Goal: Information Seeking & Learning: Check status

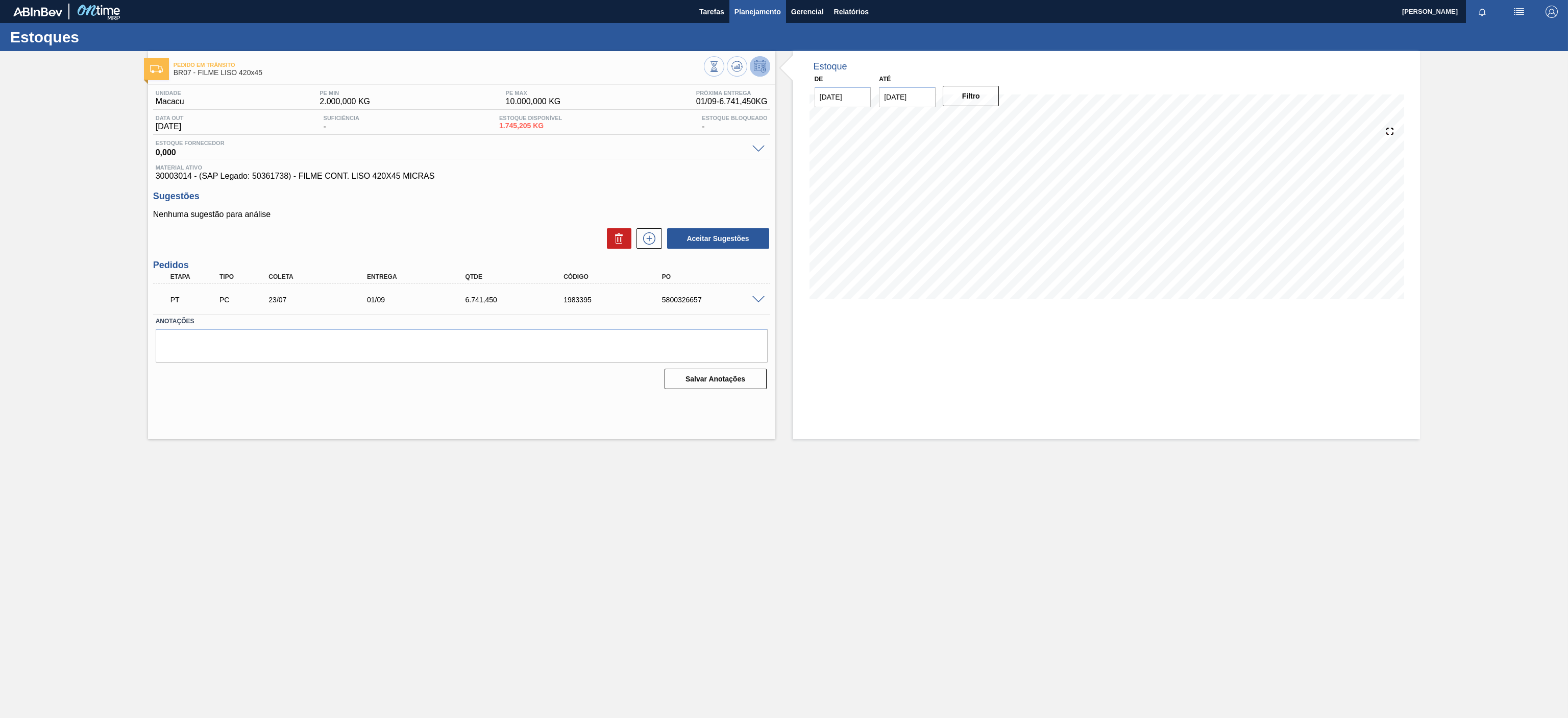
click at [749, 11] on span "Planejamento" at bounding box center [758, 11] width 47 height 12
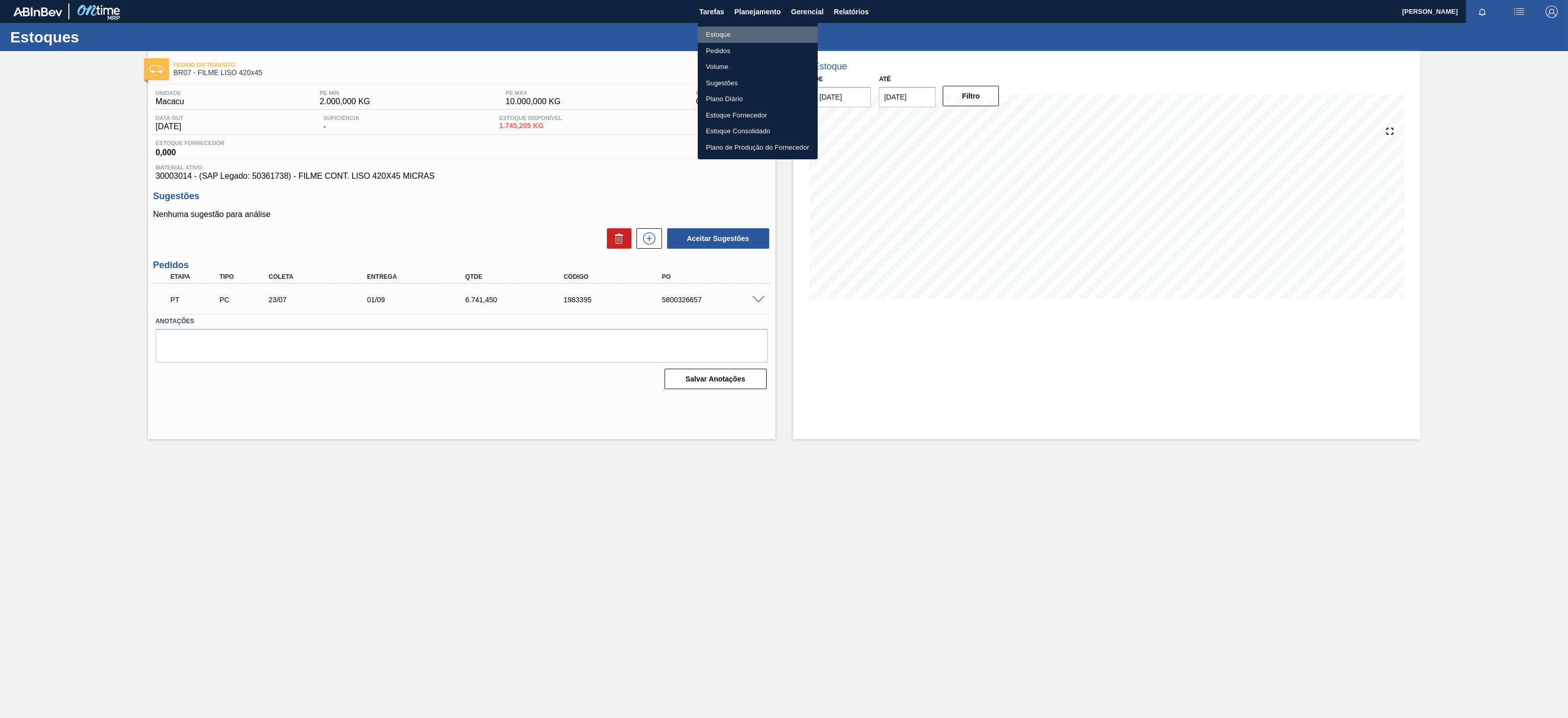
click at [727, 31] on li "Estoque" at bounding box center [758, 34] width 120 height 16
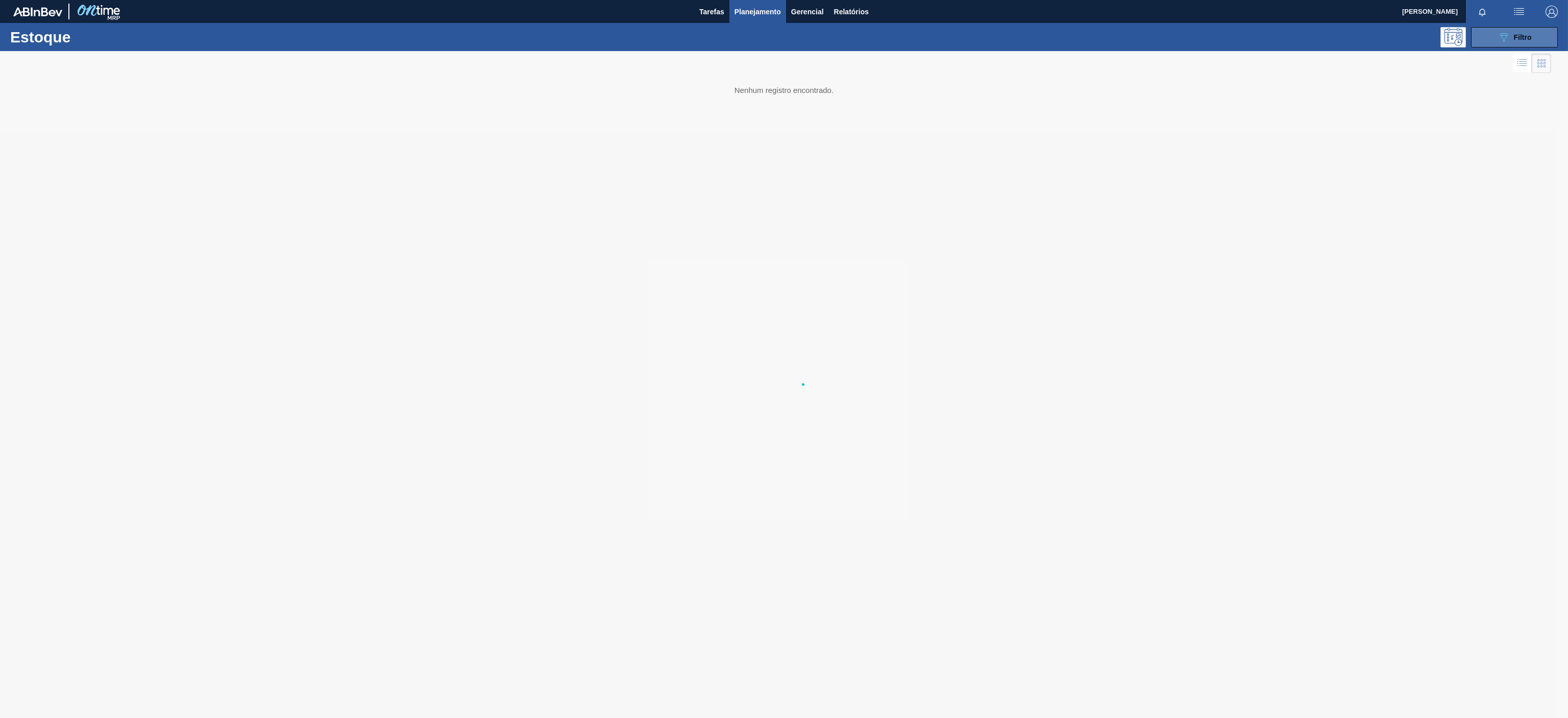
click at [1511, 32] on div "089F7B8B-B2A5-4AFE-B5C0-19BA573D28AC Filtro" at bounding box center [1514, 37] width 34 height 12
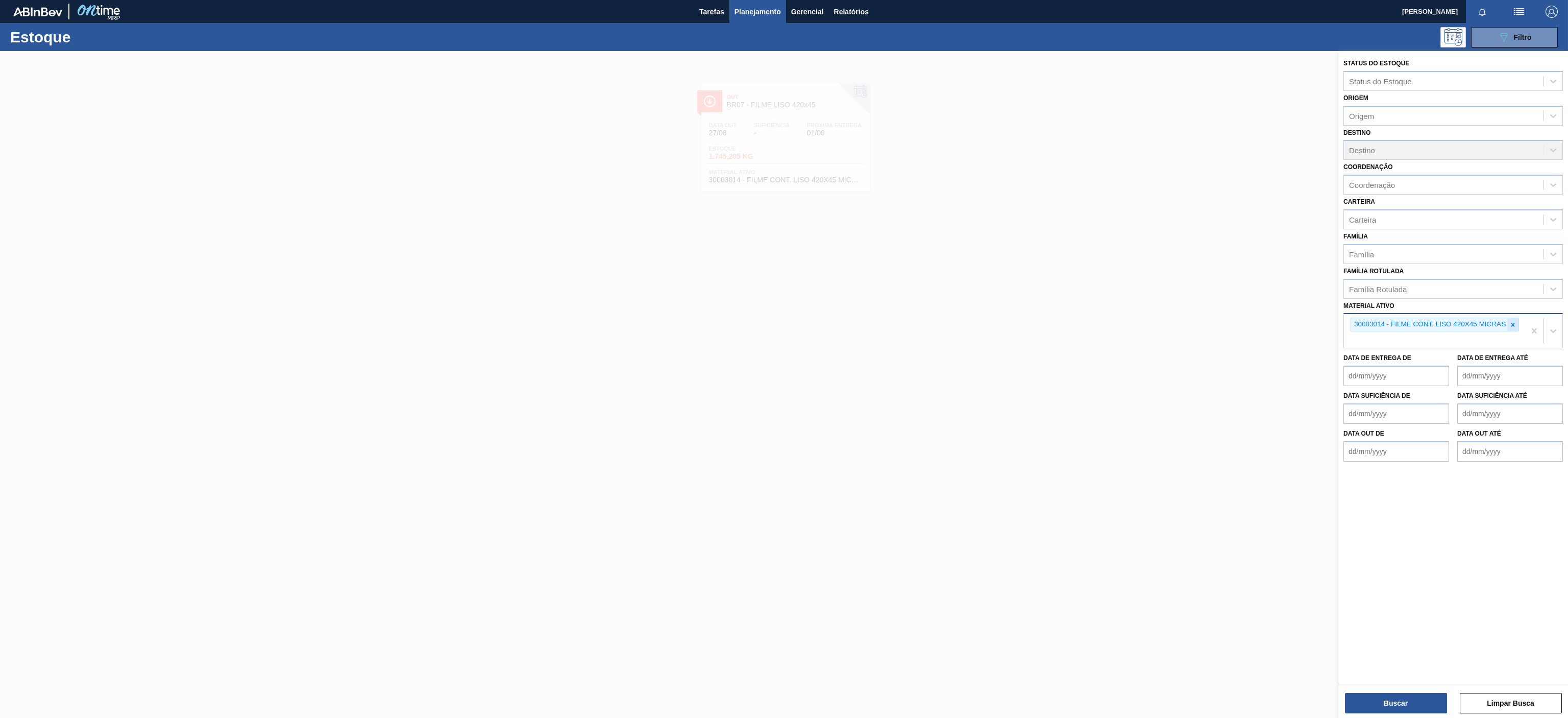
click at [1513, 323] on icon at bounding box center [1512, 324] width 7 height 7
paste ativo "30008614"
type ativo "30008614"
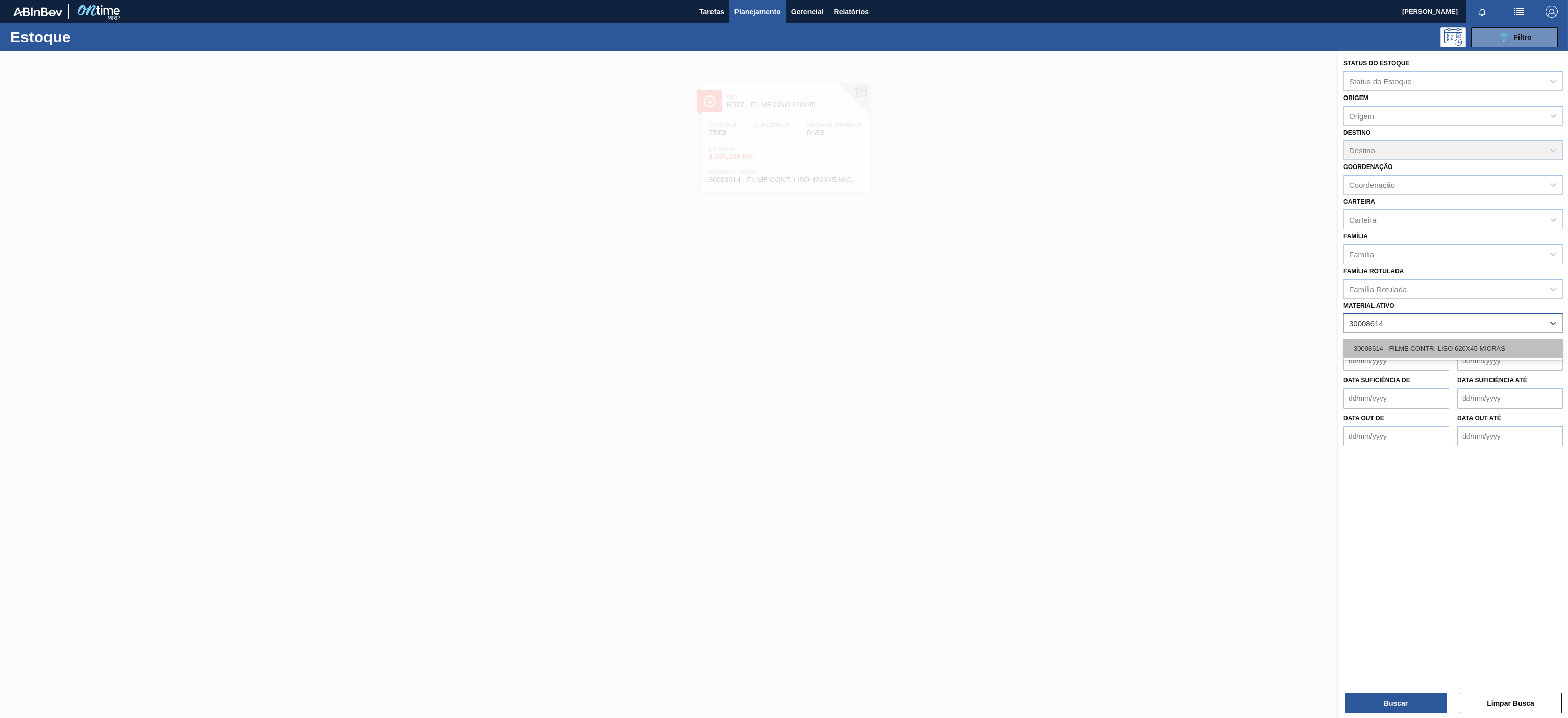
click at [1377, 343] on div "30008614 - FILME CONTR. LISO 620X45 MICRAS" at bounding box center [1453, 348] width 219 height 19
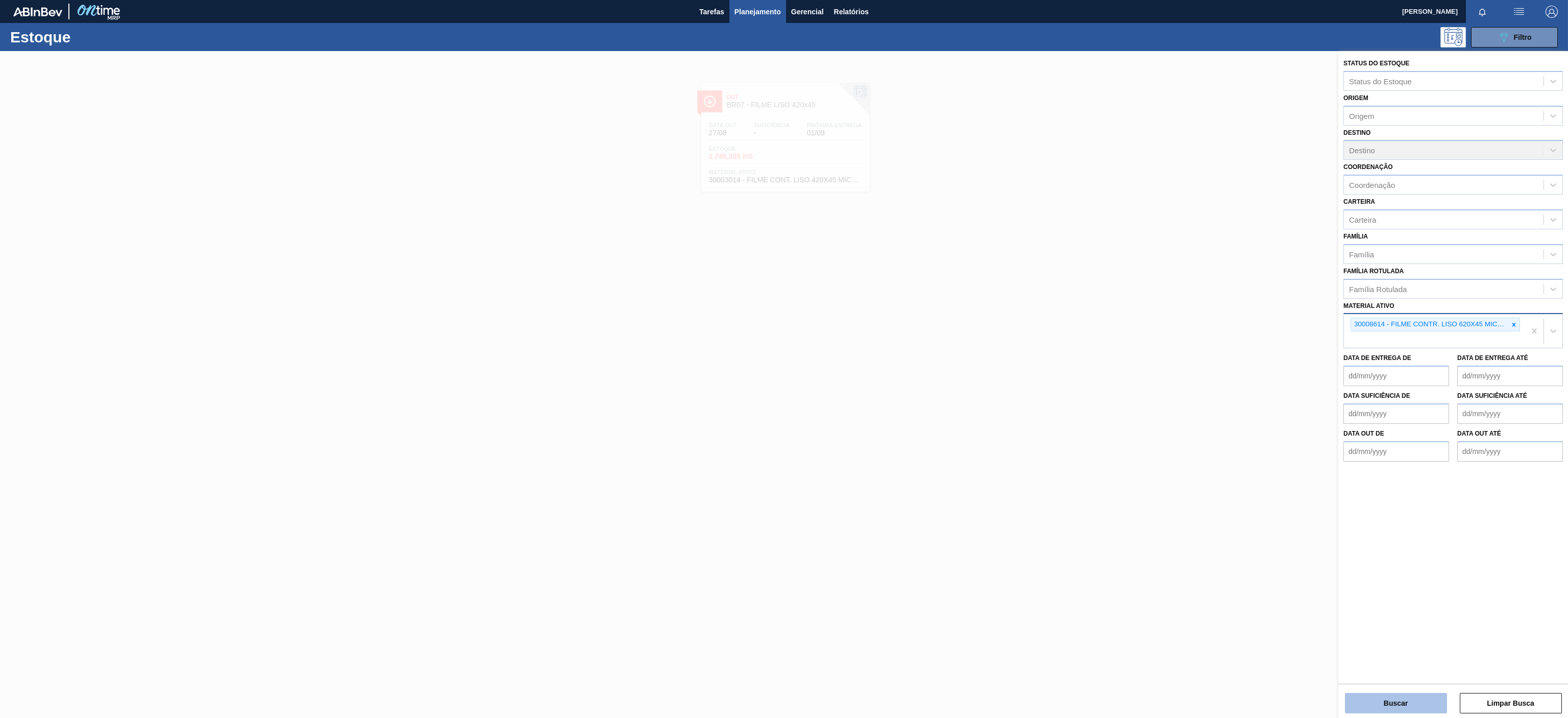
click at [1402, 703] on button "Buscar" at bounding box center [1396, 703] width 102 height 21
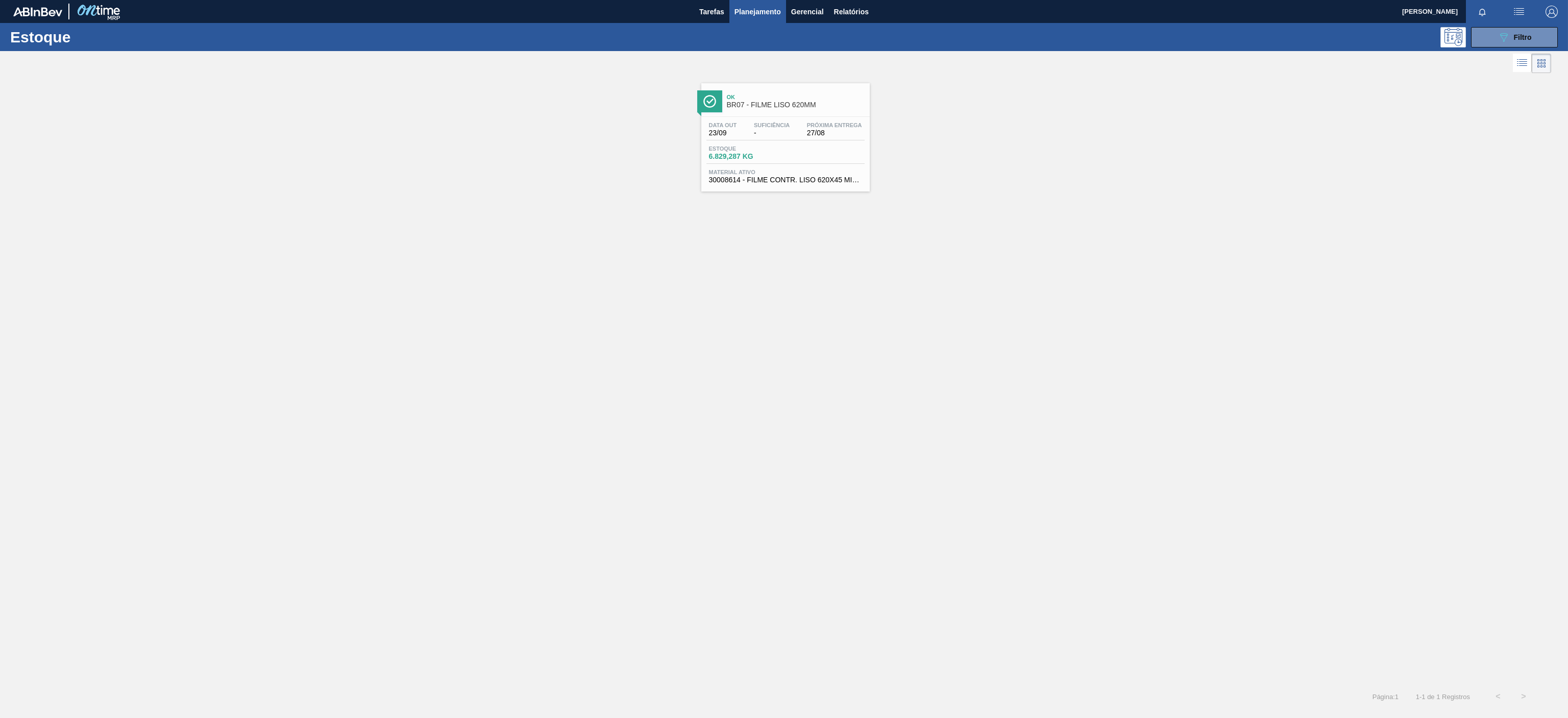
click at [802, 102] on span "BR07 - FILME LISO 620MM" at bounding box center [796, 105] width 138 height 8
click at [1514, 43] on div "089F7B8B-B2A5-4AFE-B5C0-19BA573D28AC Filtro" at bounding box center [1514, 37] width 34 height 12
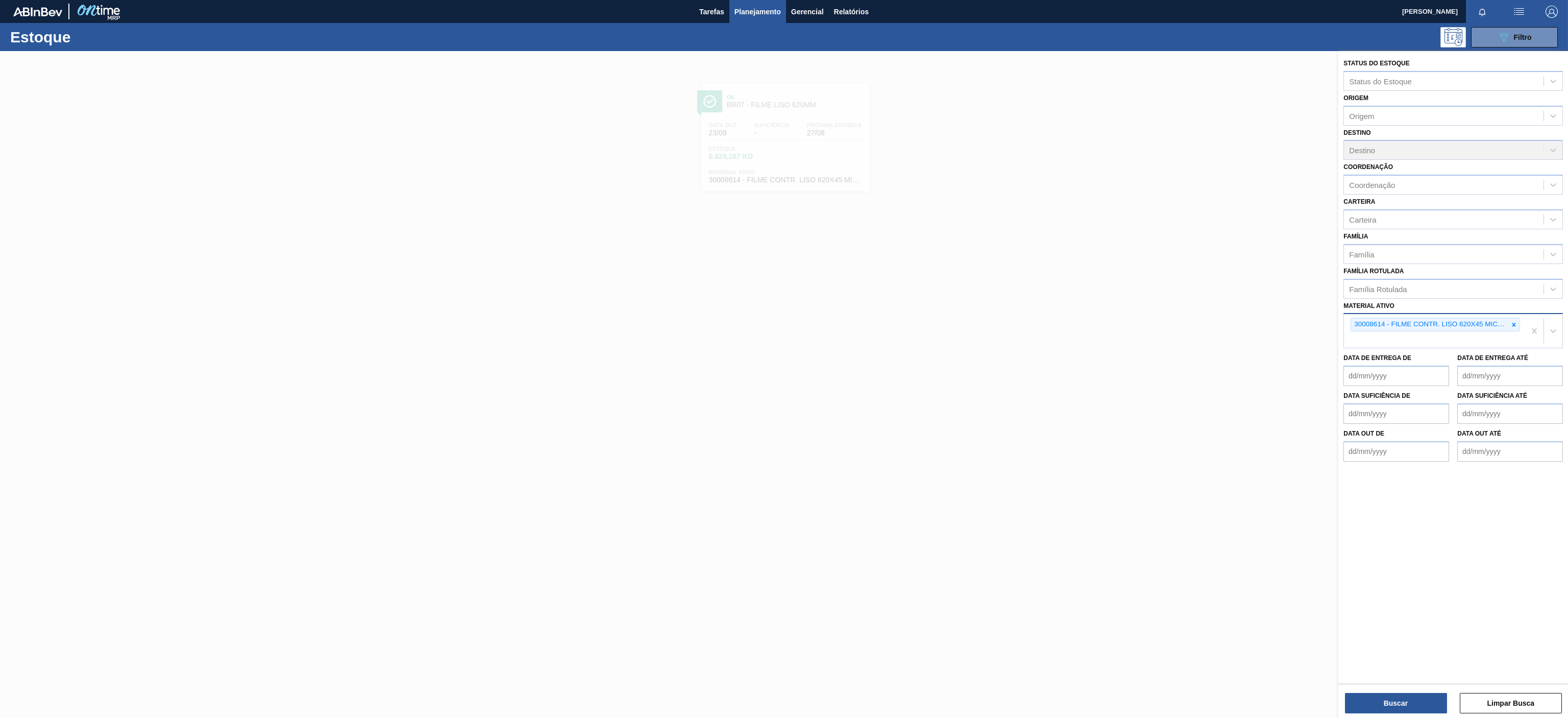
click at [1508, 327] on div at bounding box center [1514, 324] width 11 height 13
paste ativo "30034490"
type ativo "30034490"
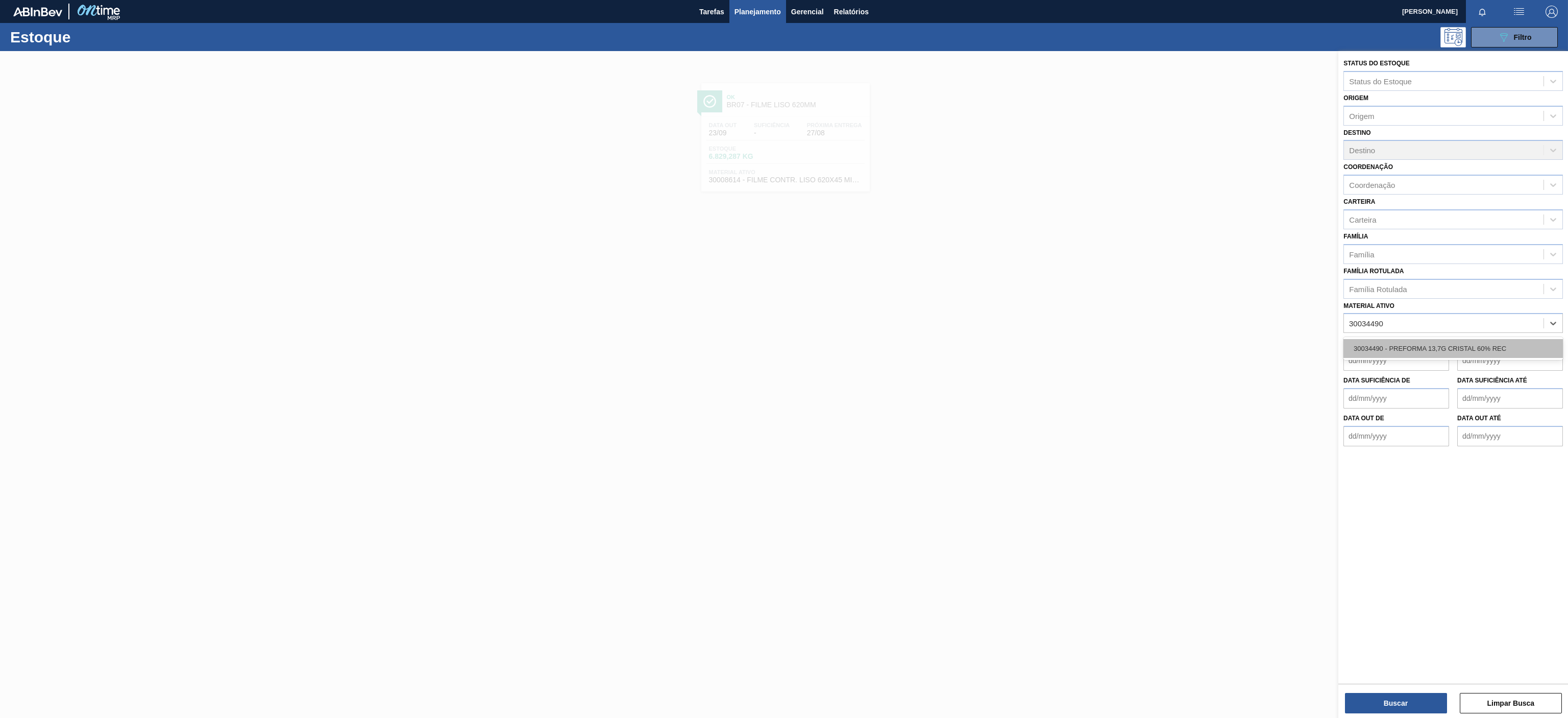
click at [1462, 346] on div "30034490 - PREFORMA 13,7G CRISTAL 60% REC" at bounding box center [1453, 348] width 219 height 19
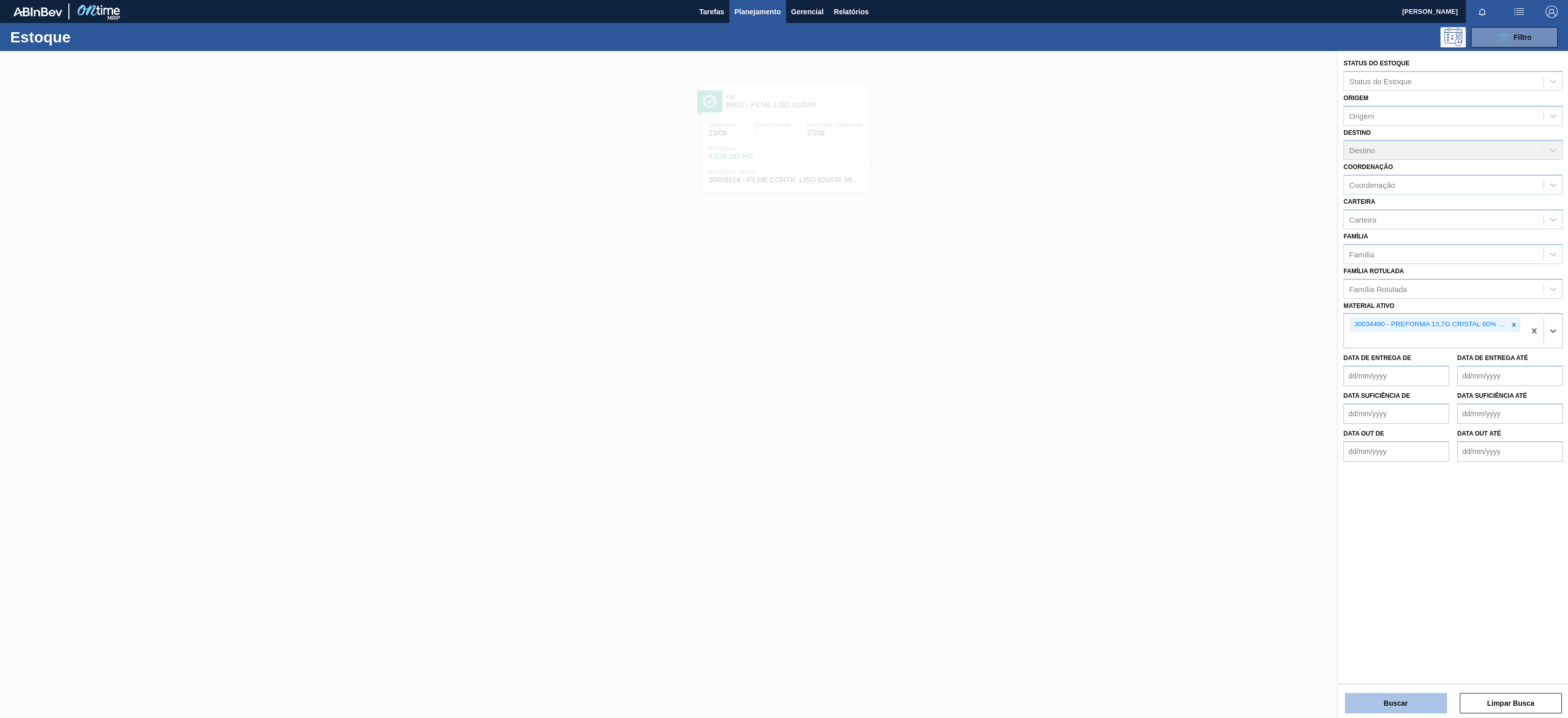
click at [1400, 697] on button "Buscar" at bounding box center [1396, 703] width 102 height 21
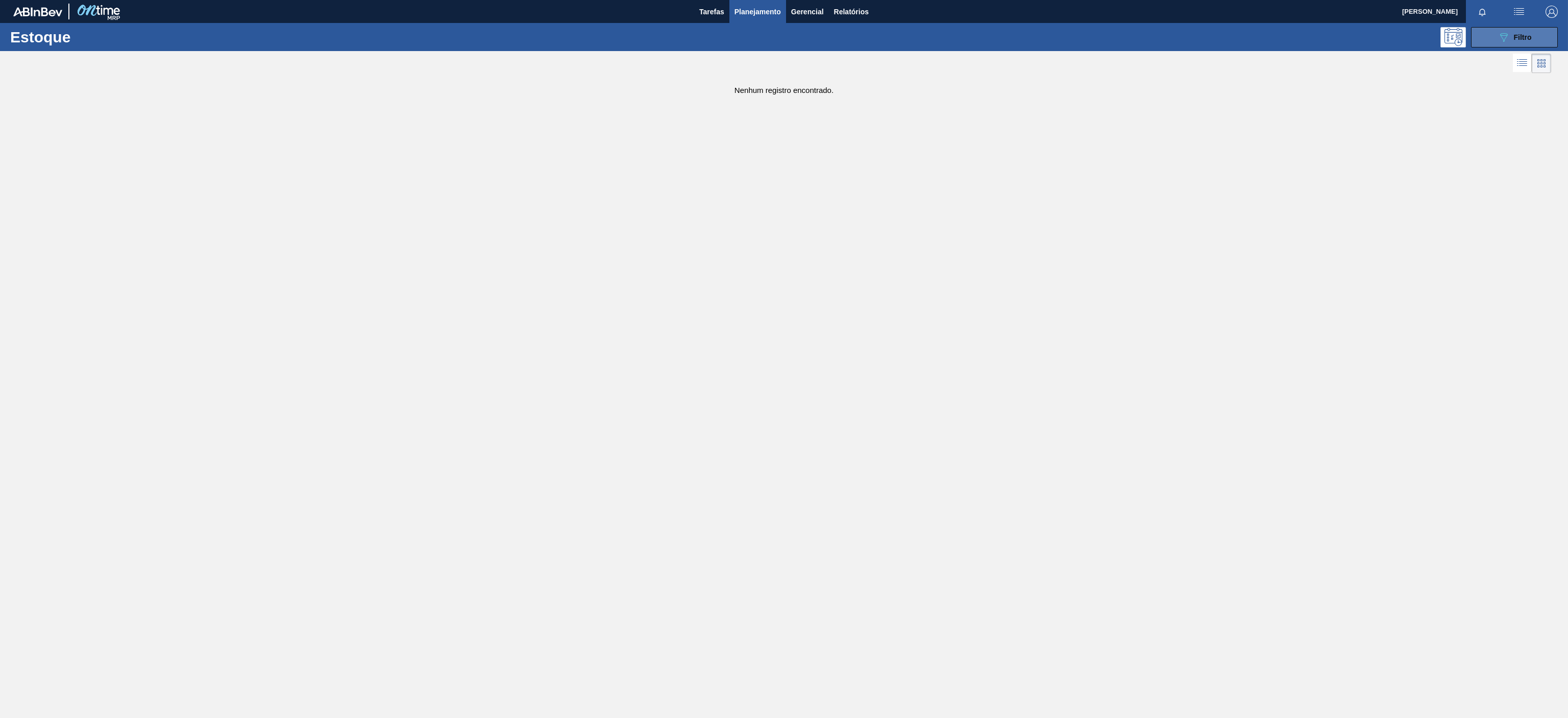
click at [1504, 41] on icon "089F7B8B-B2A5-4AFE-B5C0-19BA573D28AC" at bounding box center [1504, 37] width 12 height 12
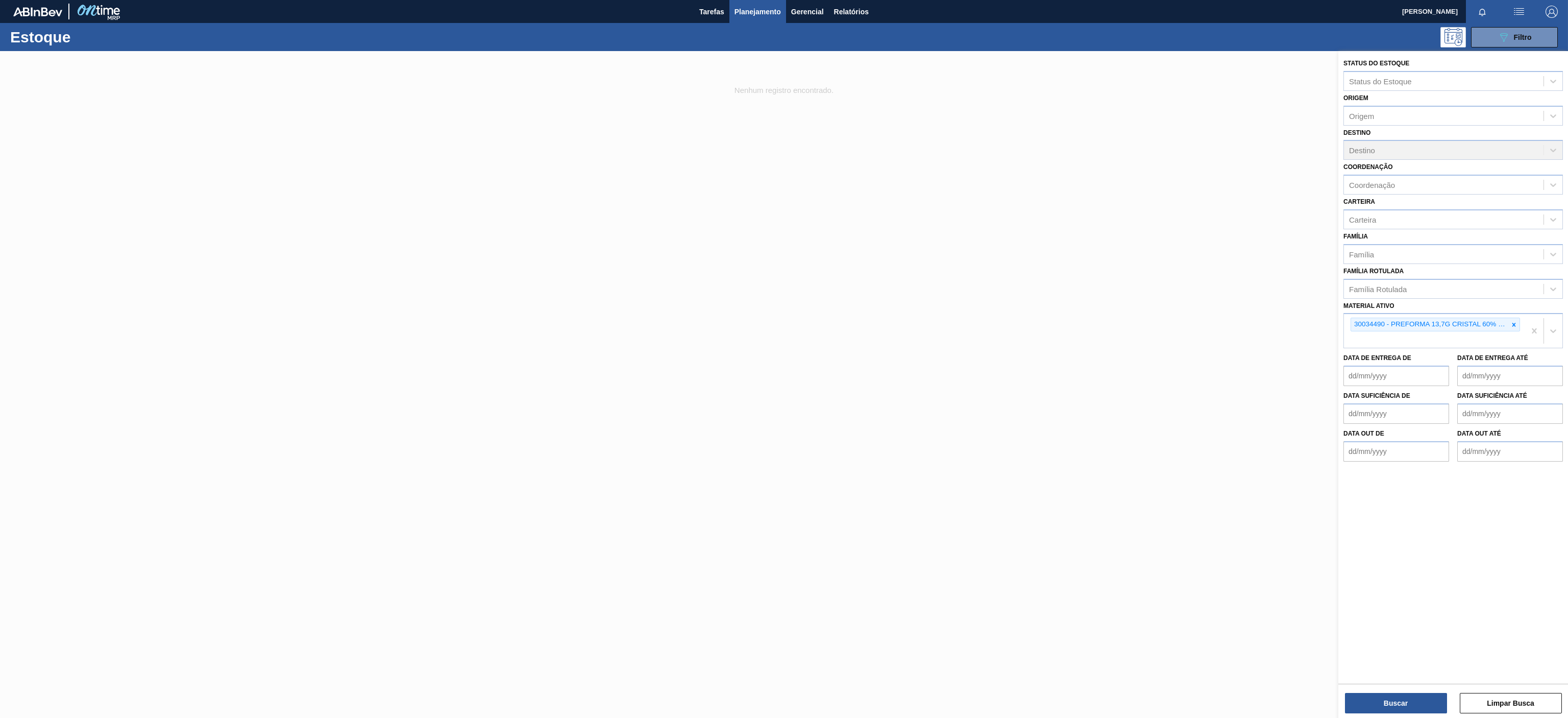
click at [749, 16] on span "Planejamento" at bounding box center [758, 11] width 47 height 12
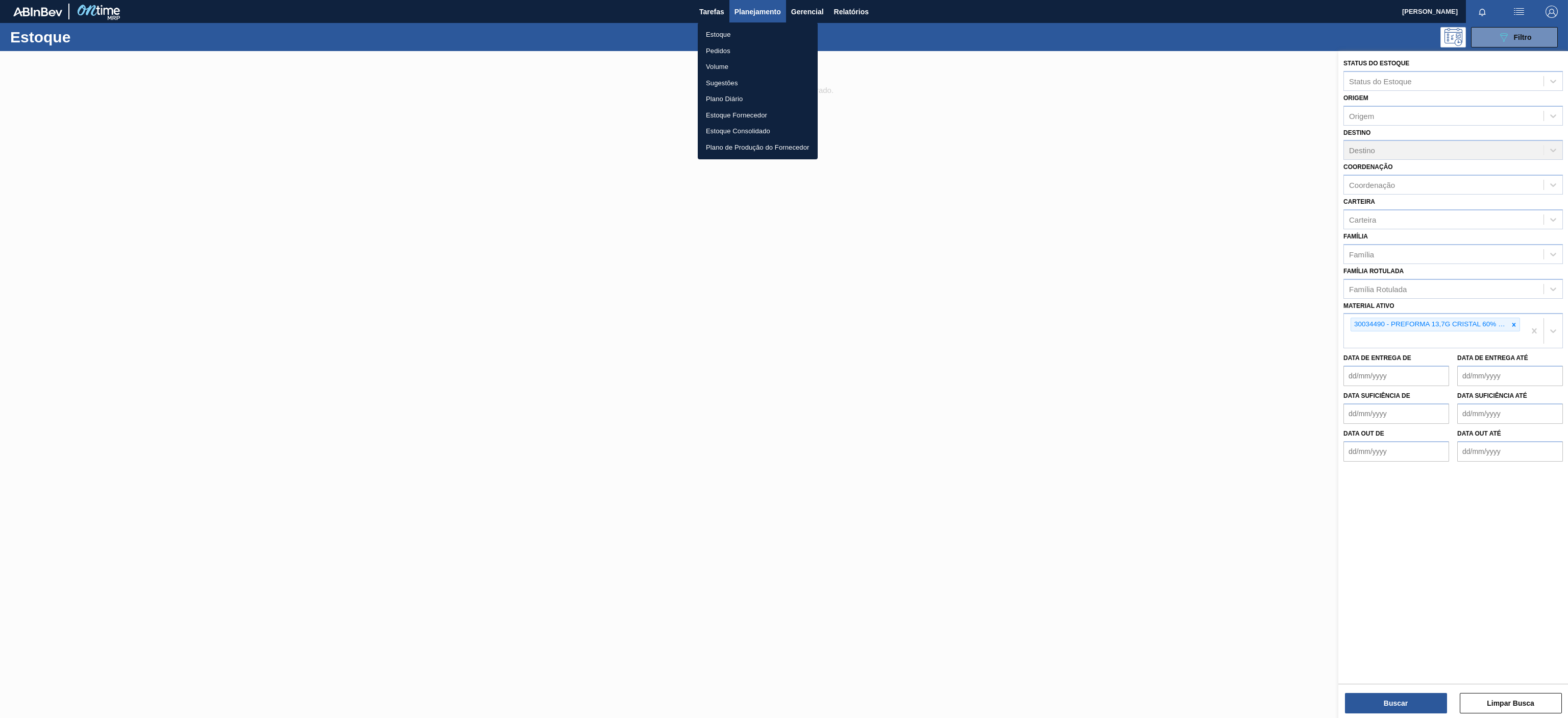
click at [726, 37] on li "Estoque" at bounding box center [758, 34] width 120 height 16
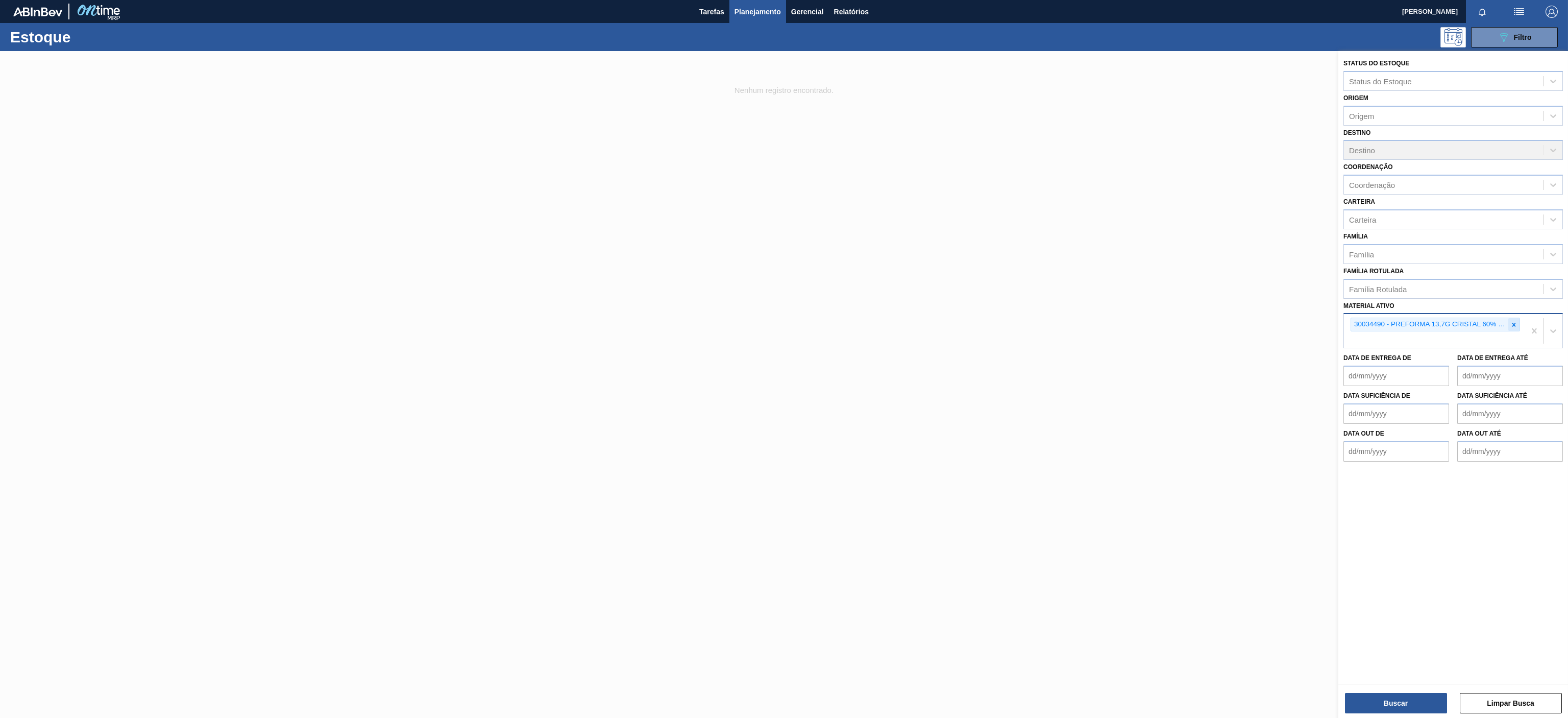
click at [1512, 326] on icon at bounding box center [1513, 324] width 7 height 7
paste ativo "30034490"
type ativo "30034490"
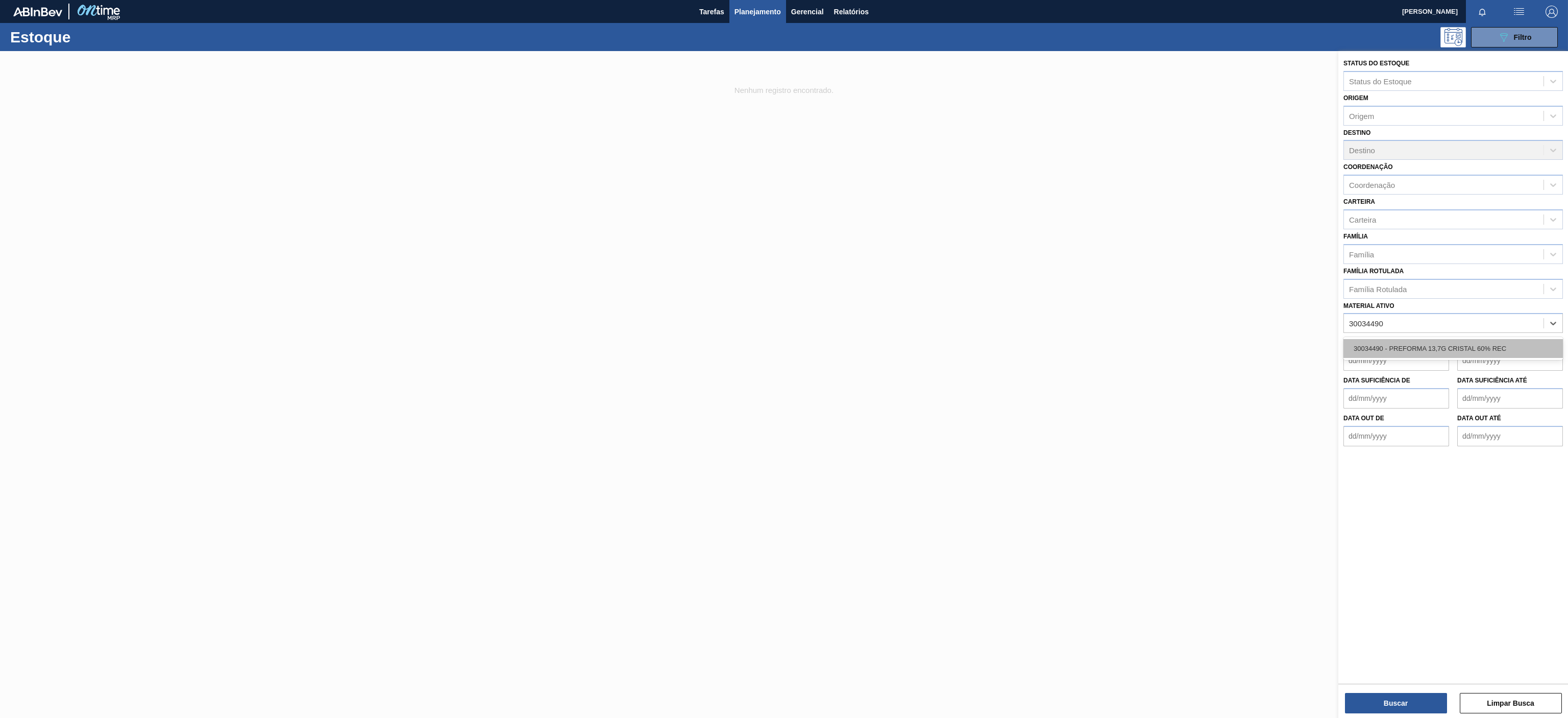
click at [1418, 346] on div "30034490 - PREFORMA 13,7G CRISTAL 60% REC" at bounding box center [1453, 348] width 219 height 19
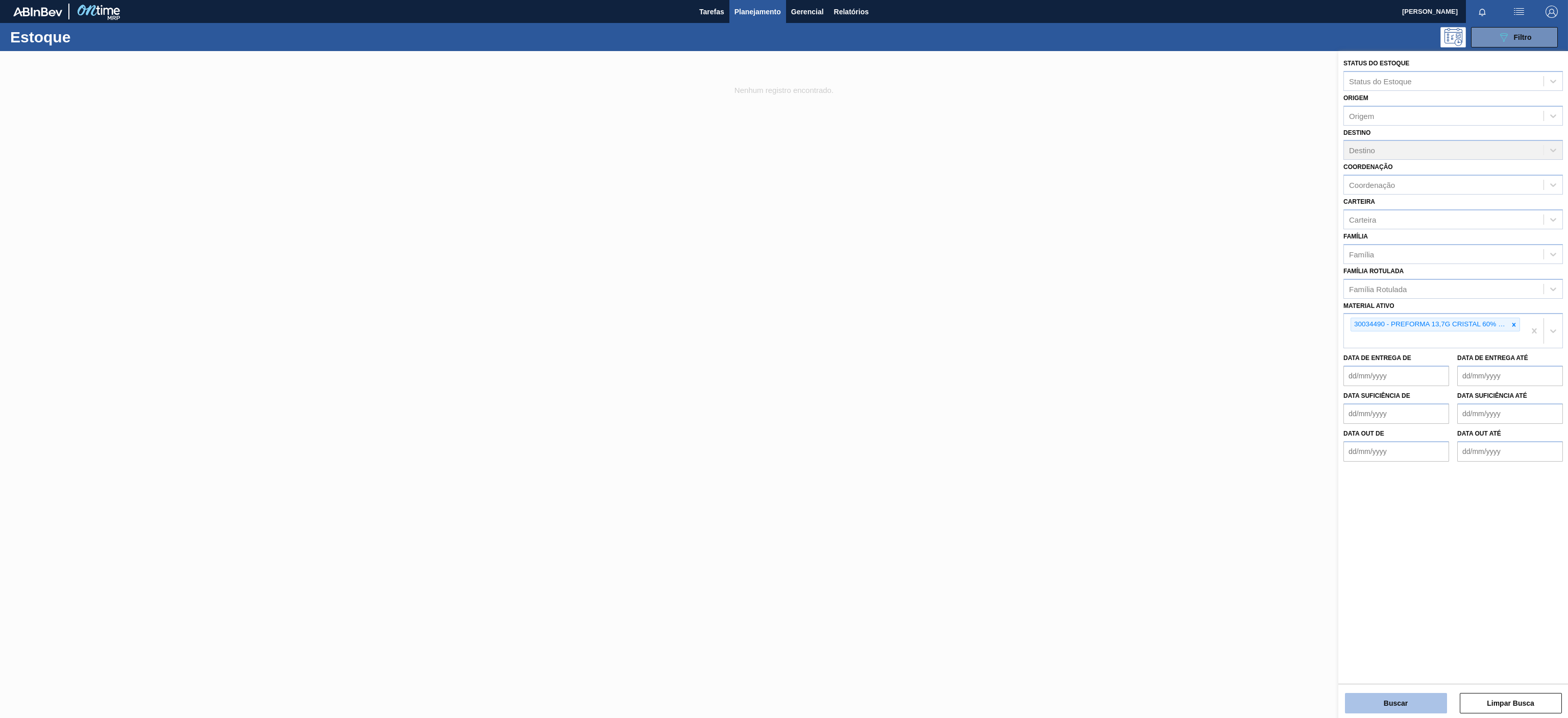
click at [1407, 702] on button "Buscar" at bounding box center [1396, 703] width 102 height 21
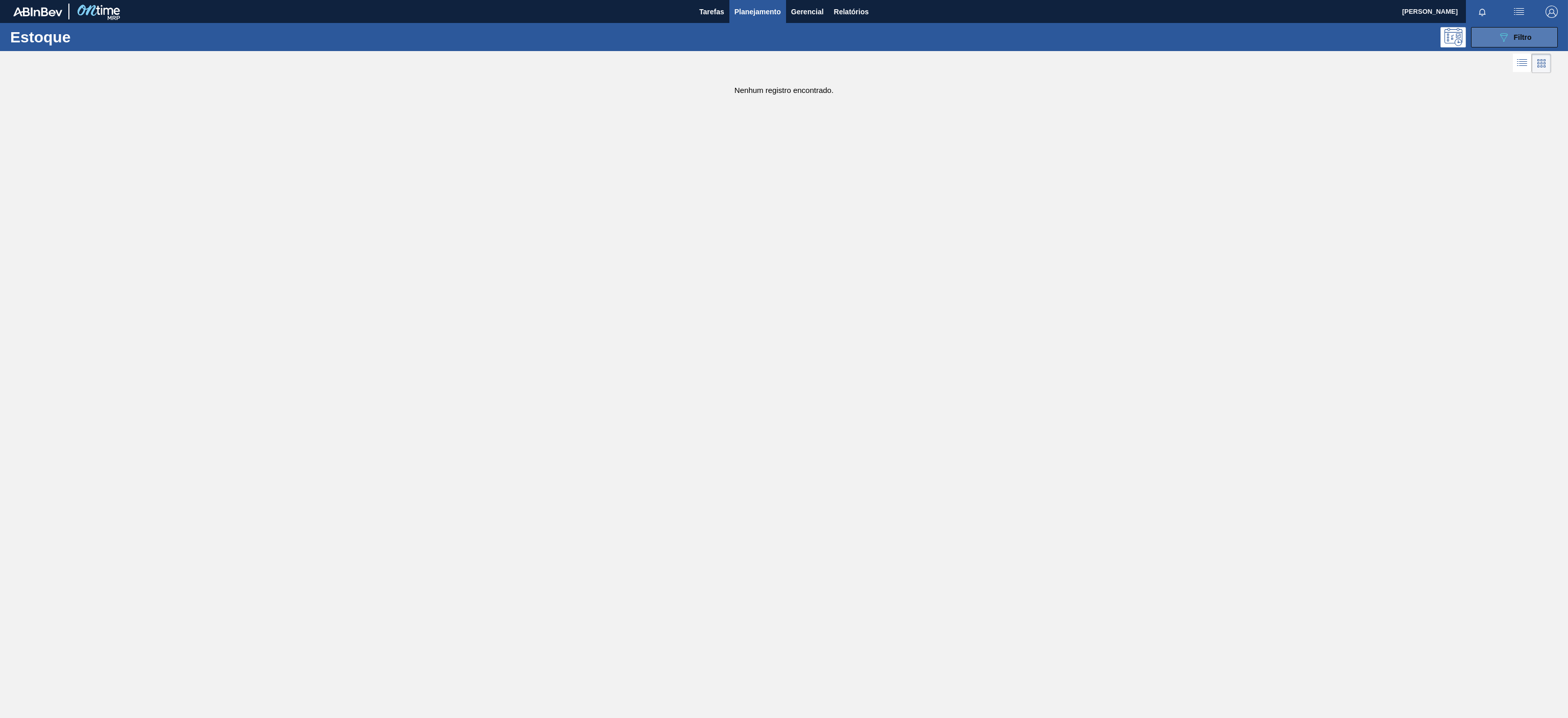
click at [1492, 42] on button "089F7B8B-B2A5-4AFE-B5C0-19BA573D28AC Filtro" at bounding box center [1514, 37] width 86 height 21
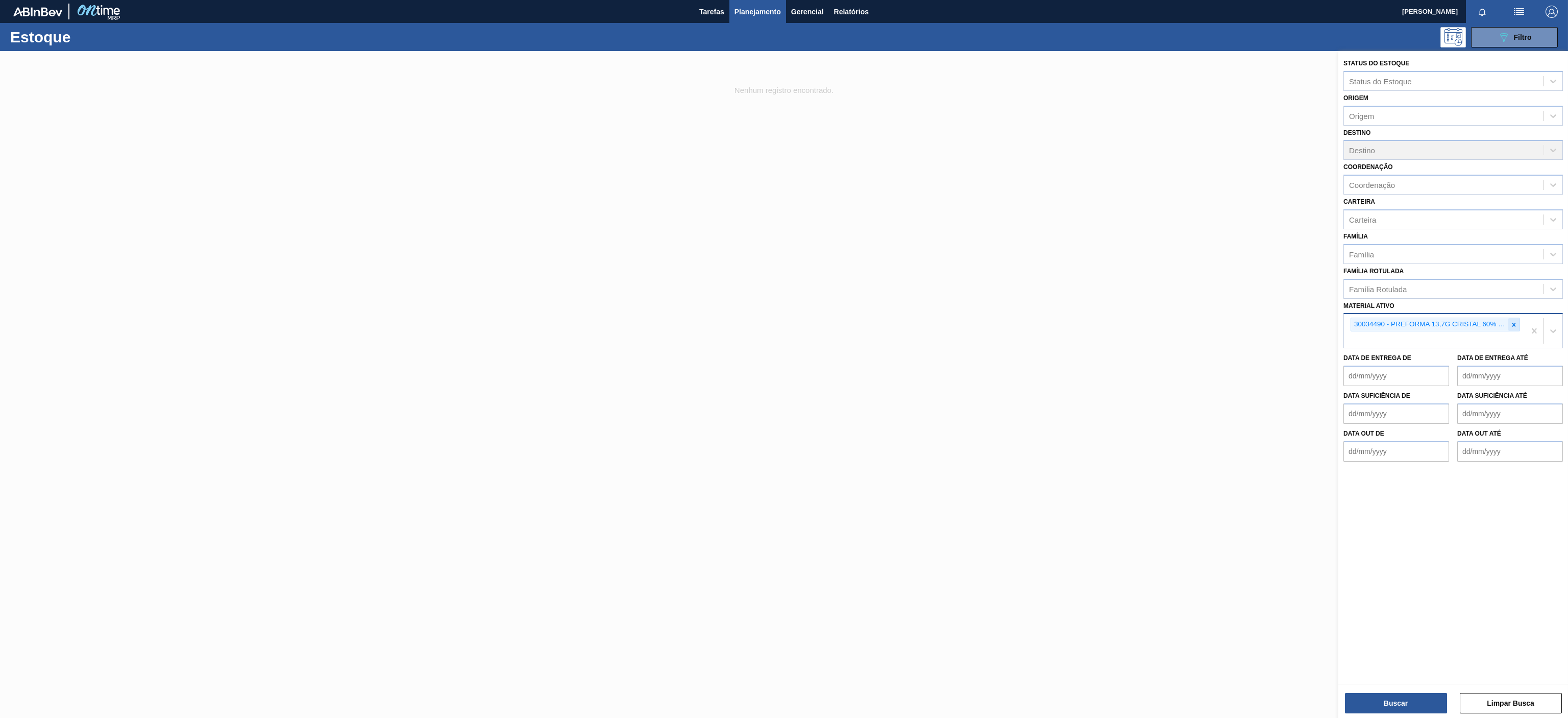
click at [1511, 326] on icon at bounding box center [1513, 324] width 7 height 7
paste ativo "30033702"
type ativo "30033702"
click at [1382, 341] on div "30033702 - PREFORMA 178G CRISTAL 100 RECICLADA" at bounding box center [1453, 348] width 219 height 19
click at [1433, 706] on button "Buscar" at bounding box center [1396, 703] width 102 height 21
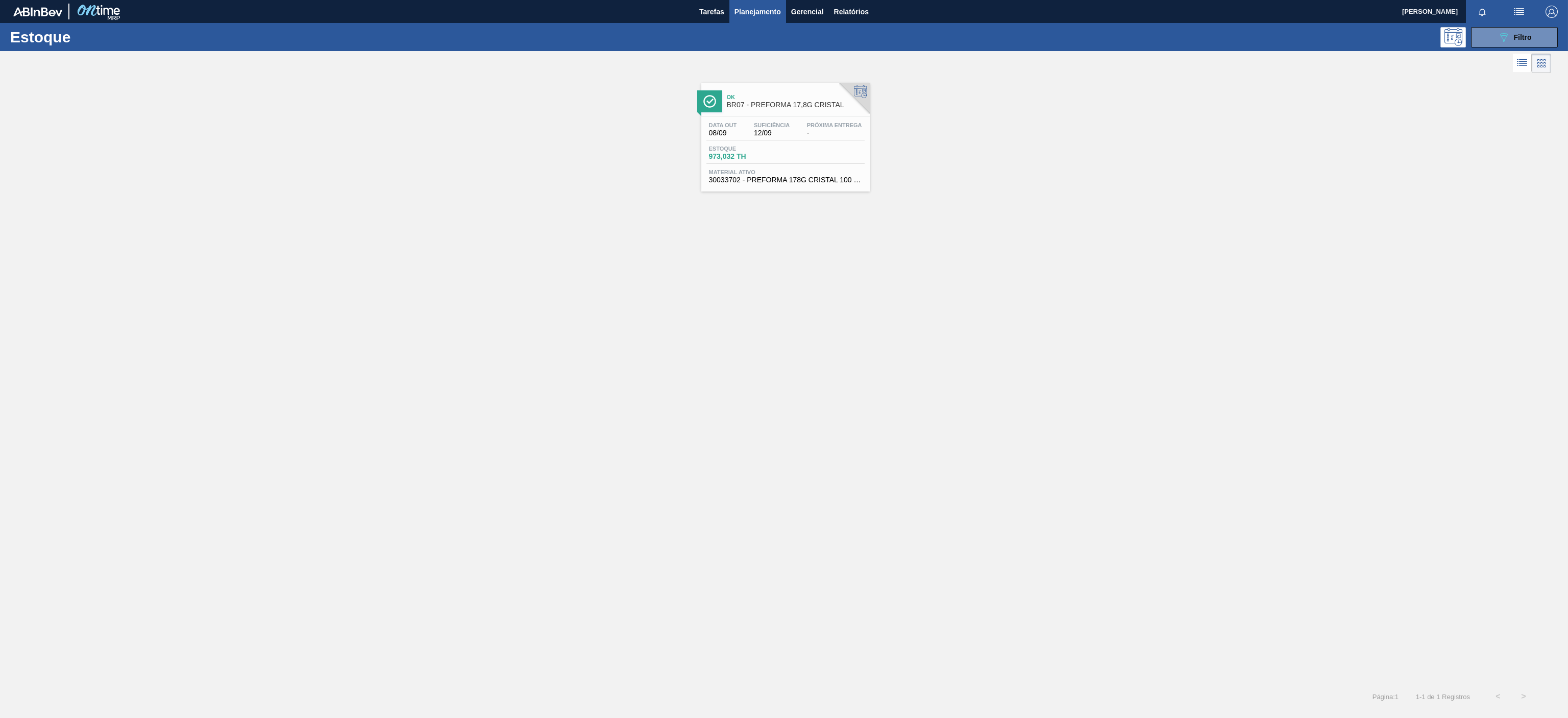
click at [814, 95] on span "Ok" at bounding box center [796, 97] width 138 height 6
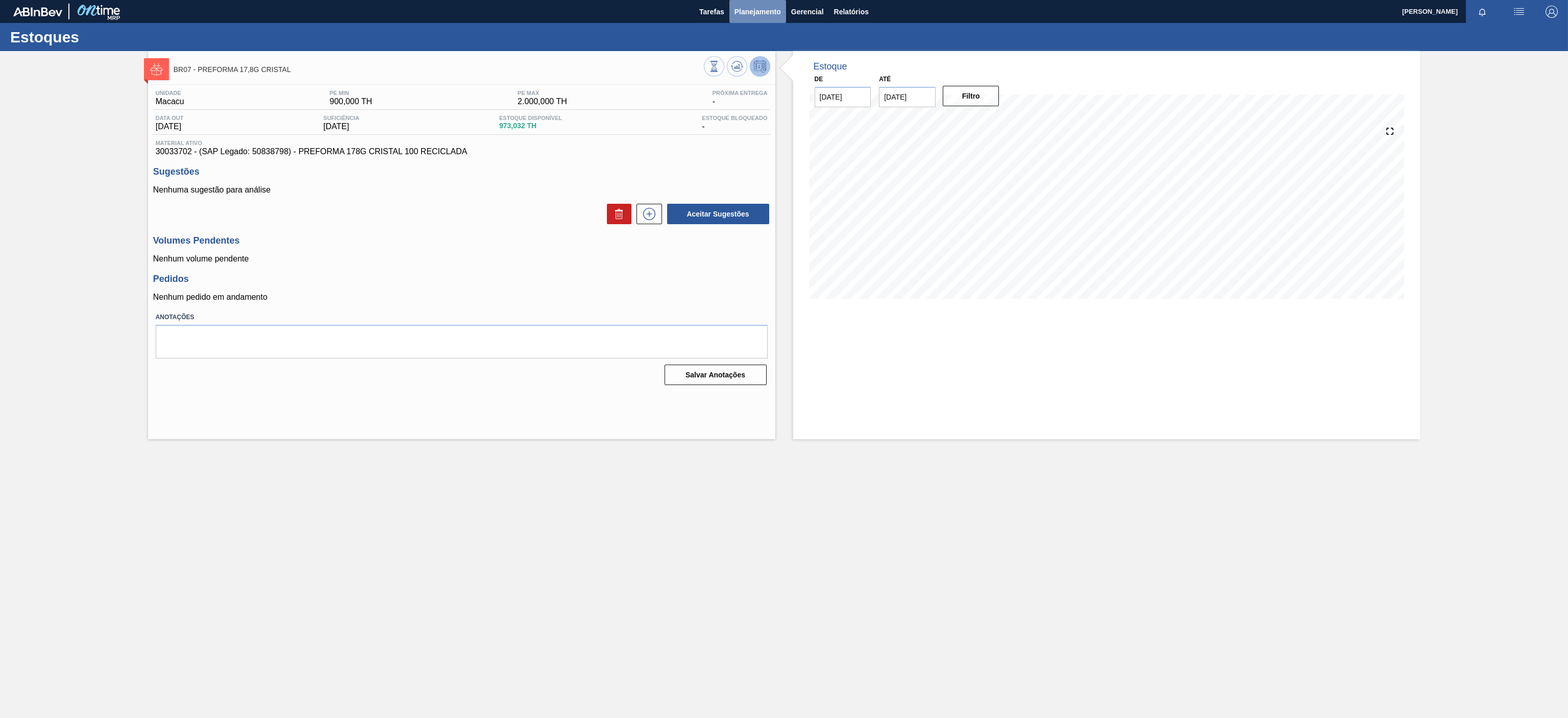
click at [757, 13] on span "Planejamento" at bounding box center [758, 11] width 47 height 12
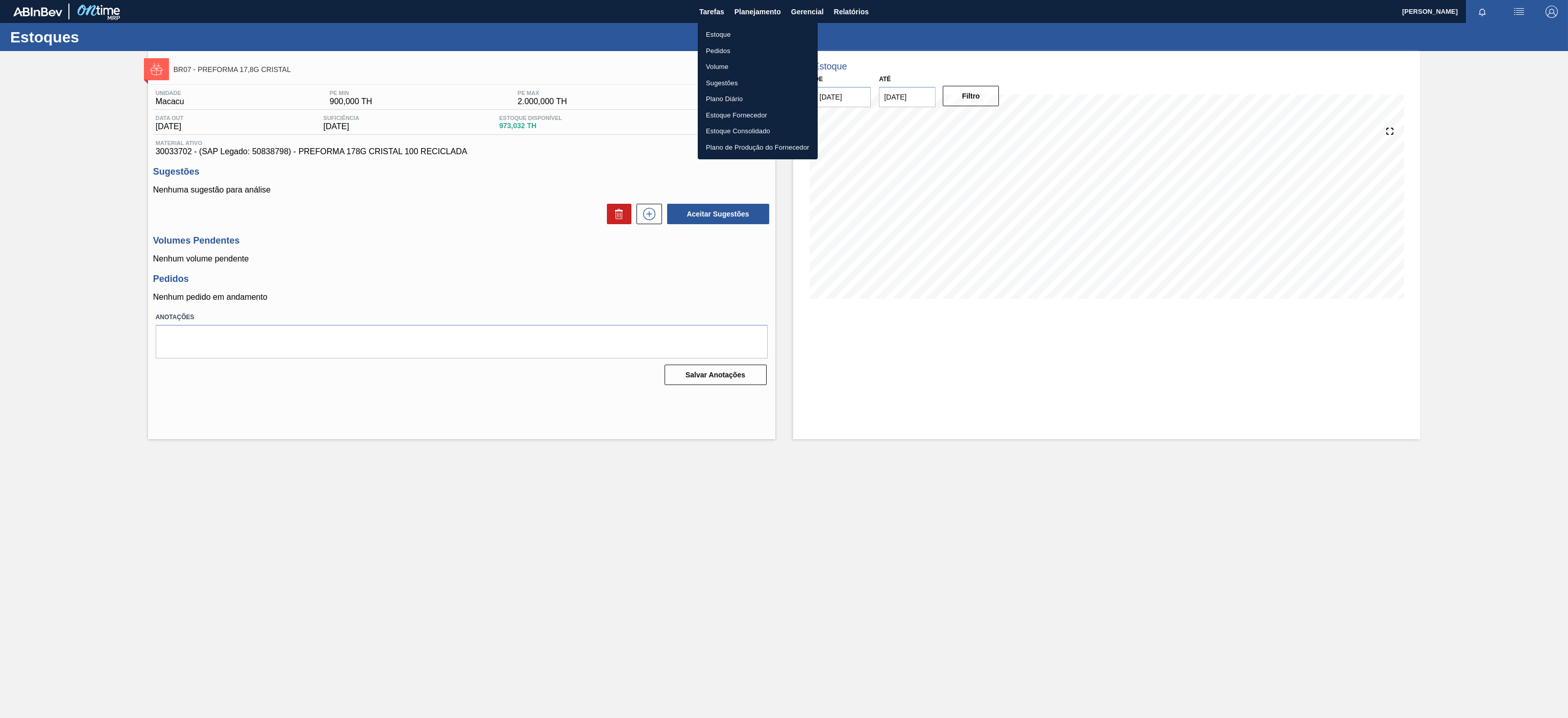
click at [733, 22] on ul "Estoque Pedidos Volume Sugestões Plano Diário Estoque Fornecedor Estoque Consol…" at bounding box center [758, 90] width 120 height 137
click at [730, 31] on li "Estoque" at bounding box center [758, 34] width 120 height 16
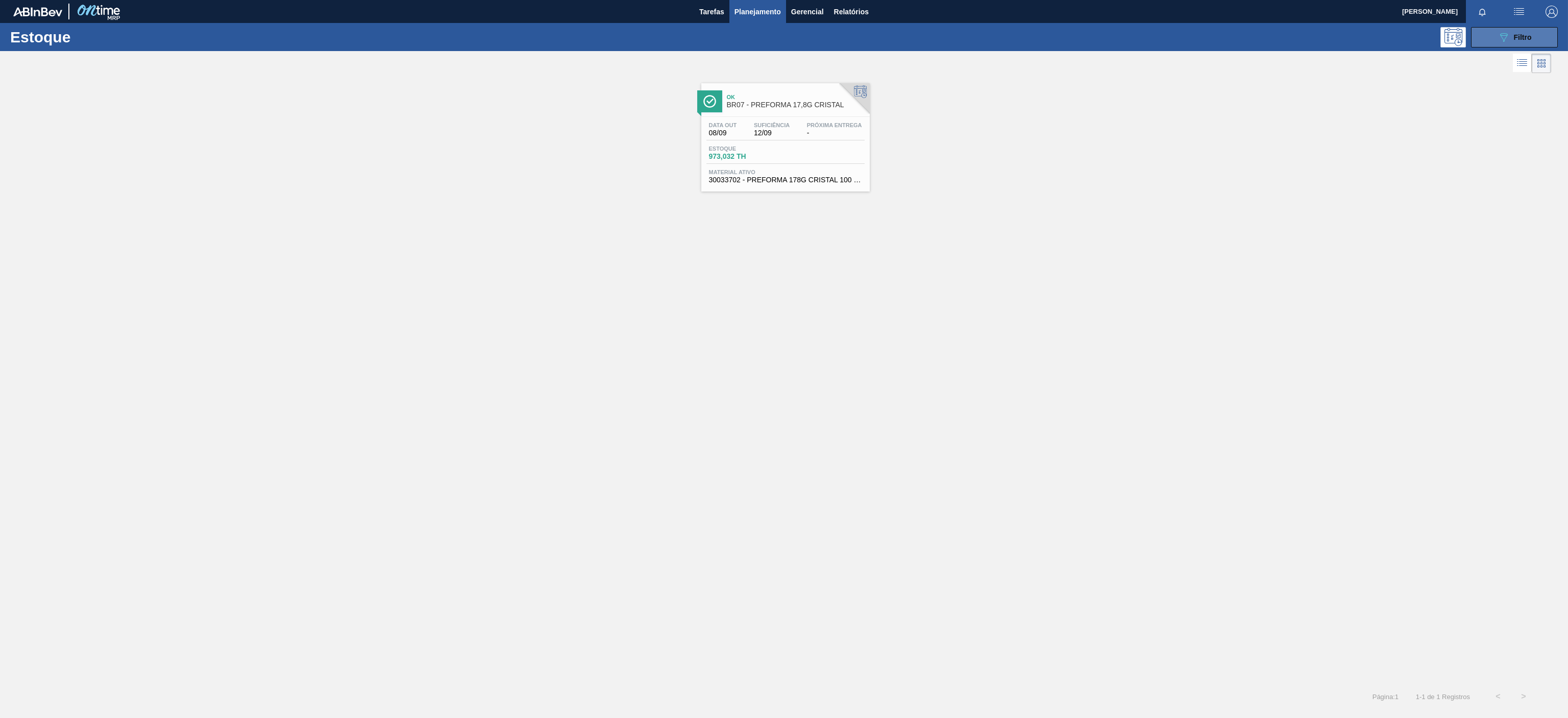
click at [1511, 31] on button "089F7B8B-B2A5-4AFE-B5C0-19BA573D28AC Filtro" at bounding box center [1514, 37] width 86 height 21
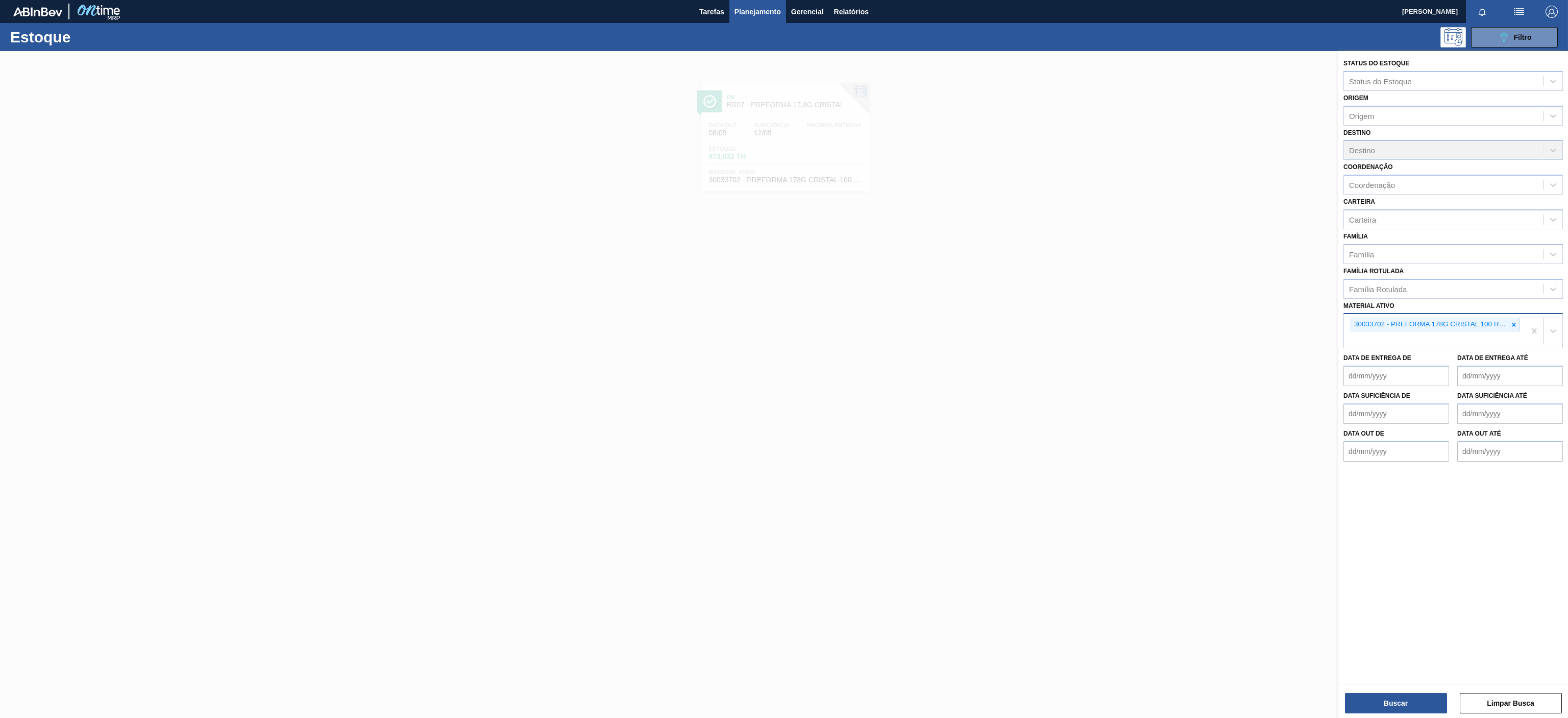
click at [1514, 327] on icon at bounding box center [1513, 324] width 7 height 7
paste ativo "30034325"
type ativo "30034325"
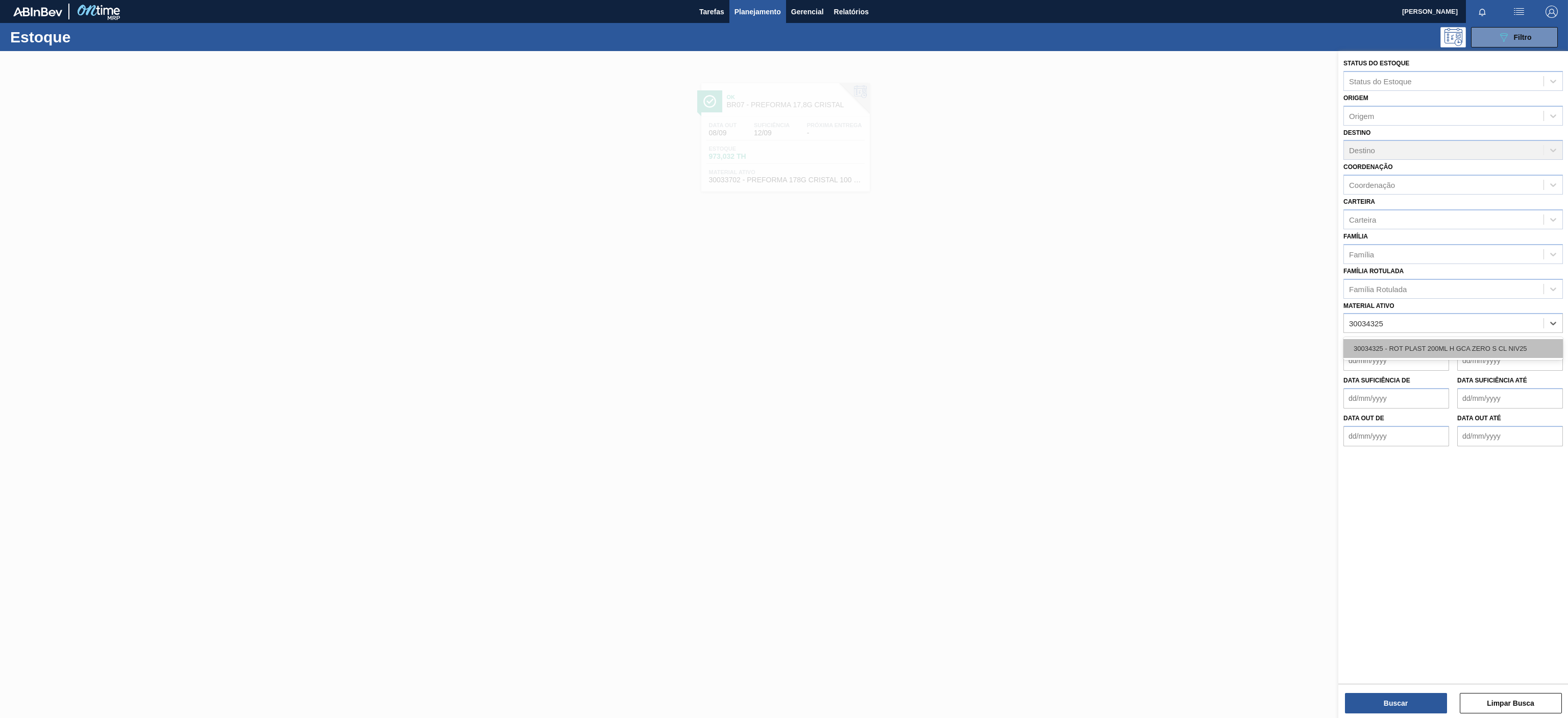
click at [1431, 353] on div "30034325 - ROT PLAST 200ML H GCA ZERO S CL NIV25" at bounding box center [1453, 348] width 219 height 19
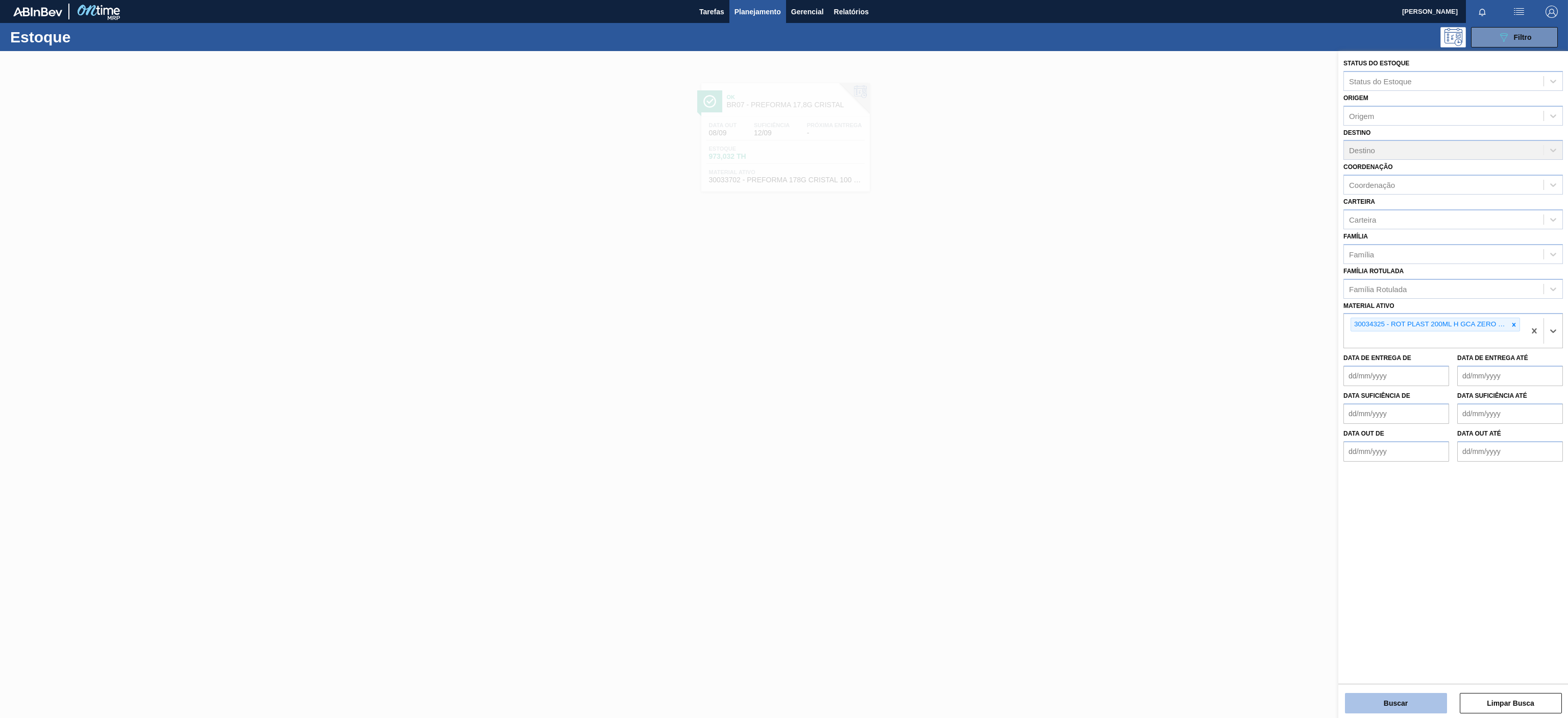
click at [1360, 700] on button "Buscar" at bounding box center [1396, 703] width 102 height 21
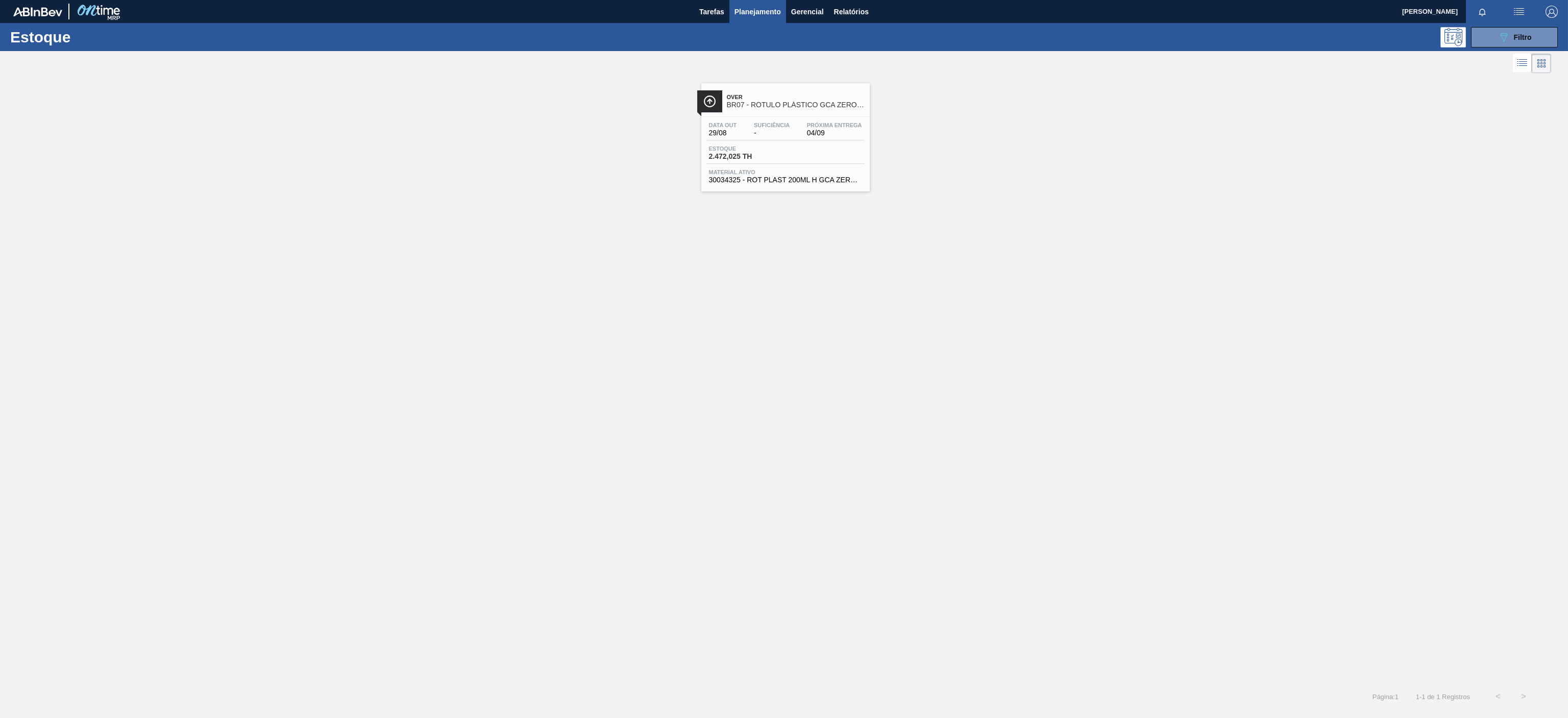
click at [776, 112] on div "Over BR07 - RÓTULO PLÁSTICO GCA ZERO 200ML H" at bounding box center [796, 102] width 138 height 23
